Goal: Information Seeking & Learning: Learn about a topic

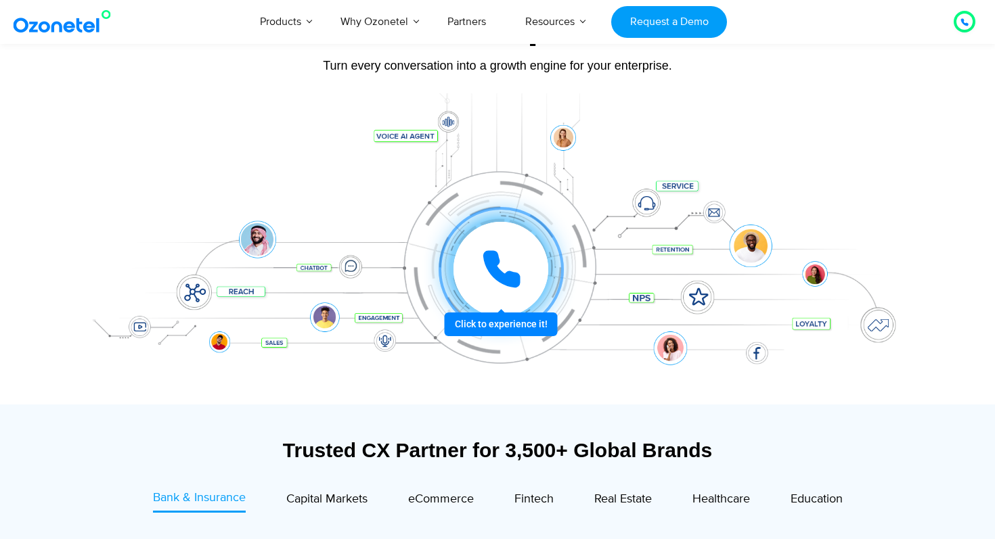
scroll to position [129, 0]
click at [466, 326] on div at bounding box center [500, 268] width 125 height 125
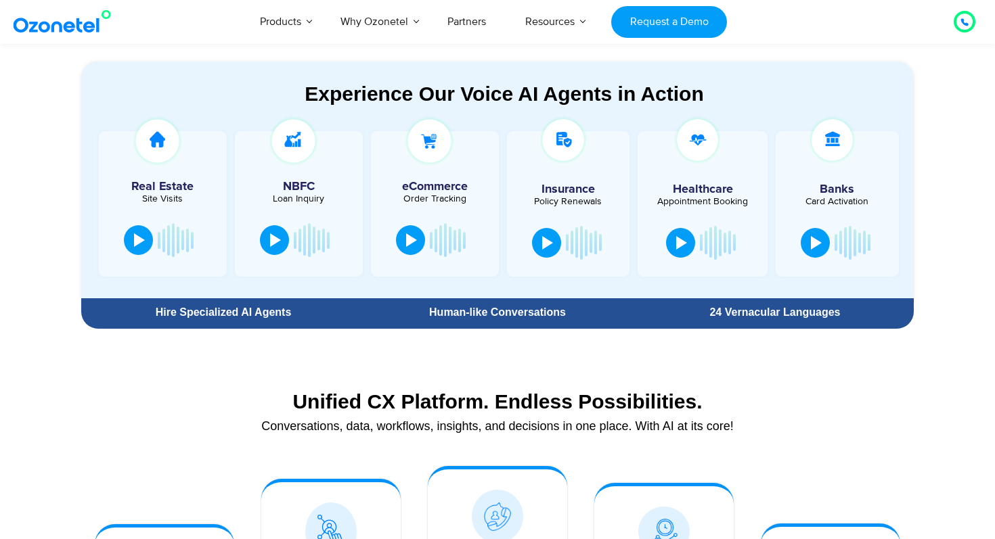
scroll to position [734, 0]
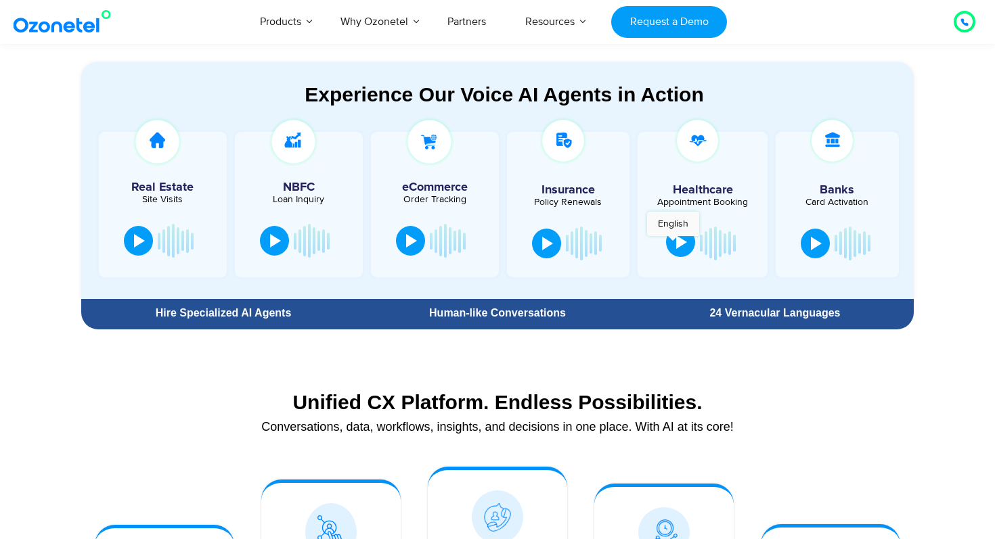
click at [673, 243] on button at bounding box center [680, 242] width 29 height 30
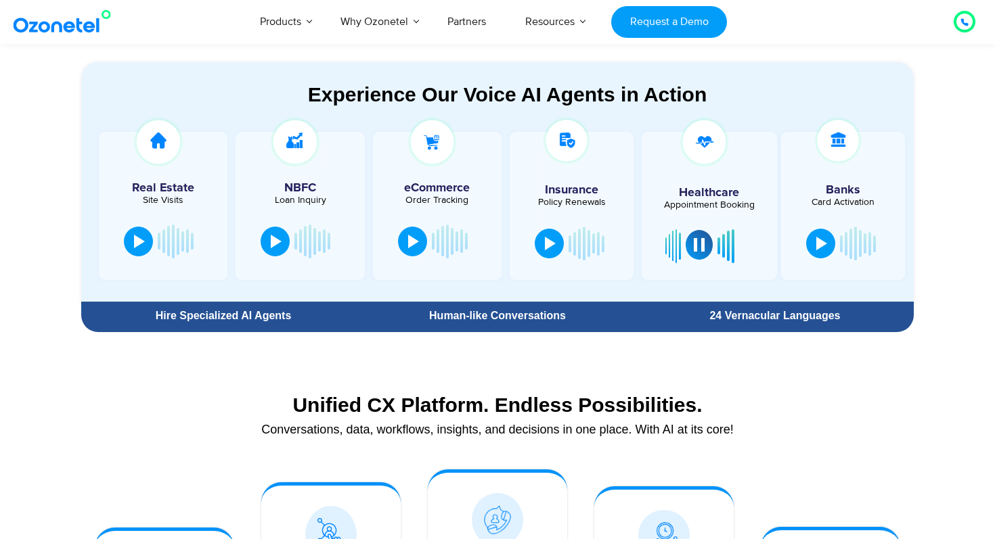
click at [695, 246] on div at bounding box center [699, 245] width 11 height 14
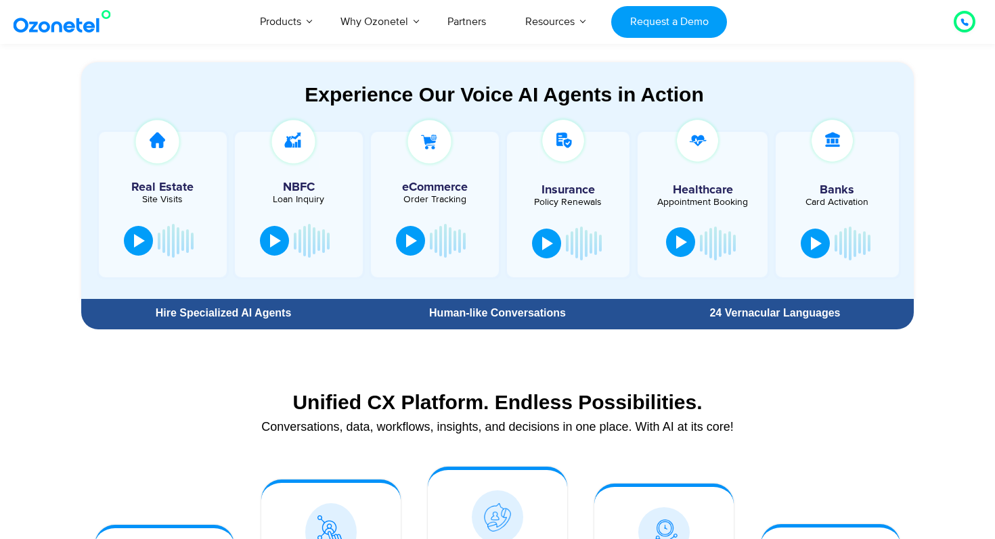
click at [506, 314] on div "Human-like Conversations" at bounding box center [497, 313] width 264 height 11
click at [503, 351] on div at bounding box center [497, 539] width 995 height 407
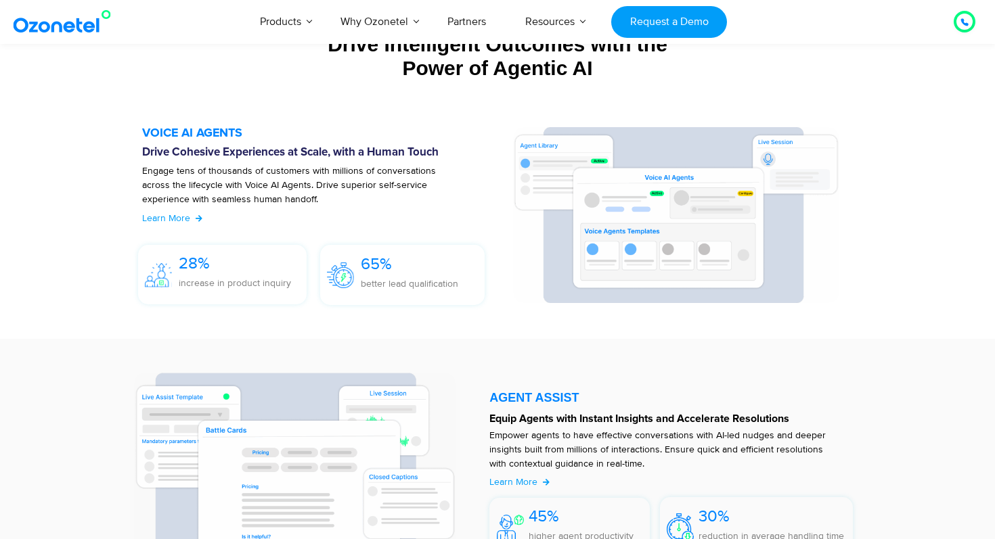
scroll to position [1476, 0]
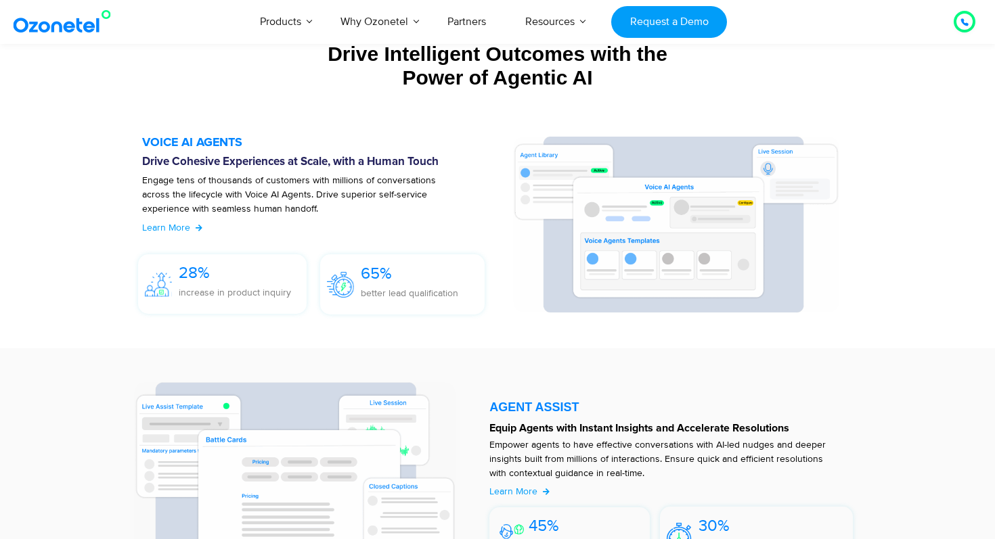
click at [411, 288] on p "better lead qualification" at bounding box center [409, 293] width 97 height 14
click at [415, 315] on div "65% better lead qualification" at bounding box center [402, 287] width 178 height 67
